Goal: Task Accomplishment & Management: Manage account settings

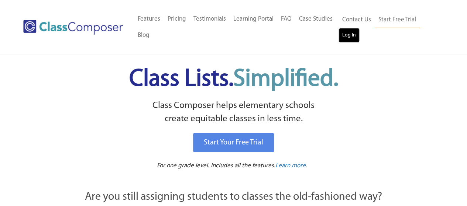
click at [349, 35] on link "Log In" at bounding box center [349, 35] width 21 height 15
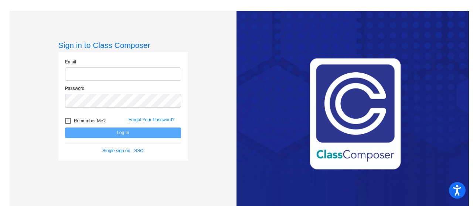
type input "kbruno@lehsd.org"
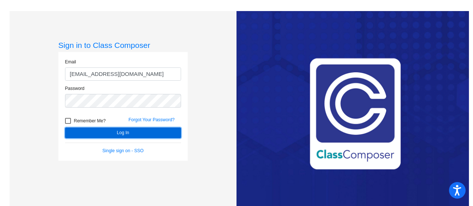
click at [117, 132] on button "Log In" at bounding box center [123, 133] width 116 height 11
